Goal: Download file/media

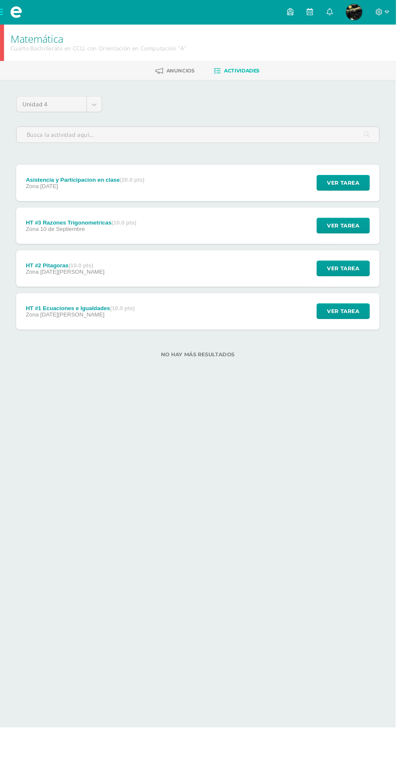
click at [16, 13] on span at bounding box center [17, 12] width 13 height 13
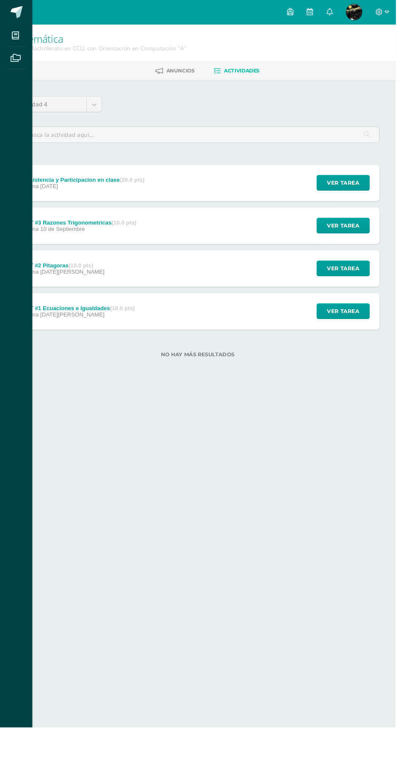
click at [16, 37] on icon at bounding box center [16, 37] width 8 height 8
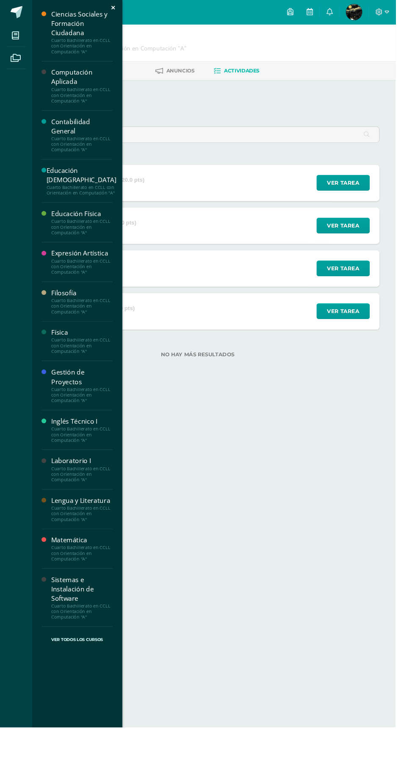
click at [35, 29] on div "Ciencias Sociales y Formación Ciudadana Cuarto Bachillerato en CCLL con Orienta…" at bounding box center [80, 385] width 95 height 770
click at [33, 8] on span at bounding box center [47, 13] width 40 height 18
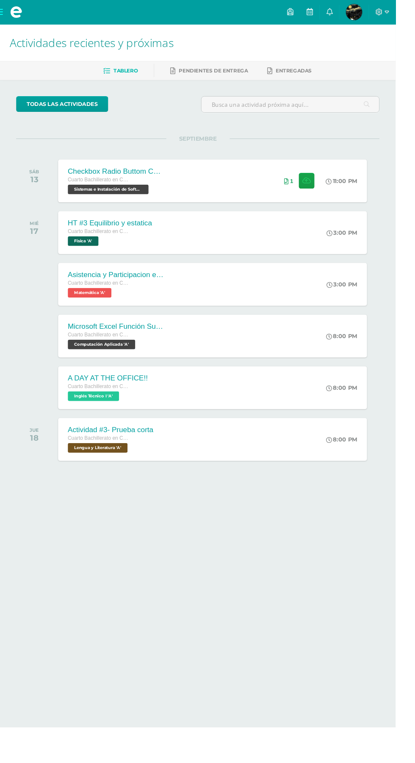
click at [292, 198] on div "1" at bounding box center [314, 189] width 52 height 45
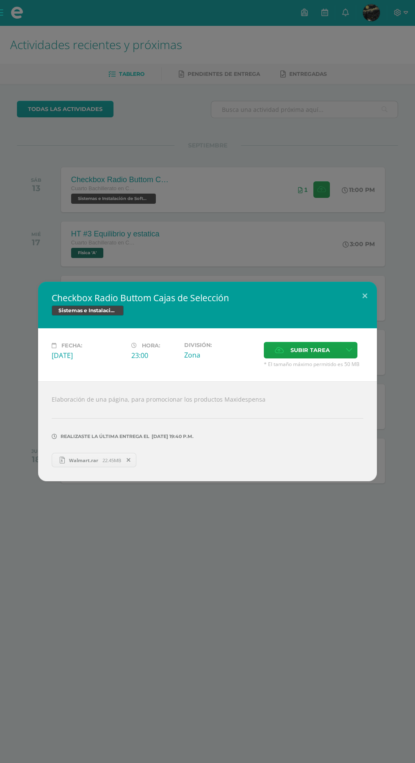
click at [89, 457] on link "Walmart.rar 22.45MB" at bounding box center [94, 460] width 85 height 14
